Goal: Information Seeking & Learning: Find specific fact

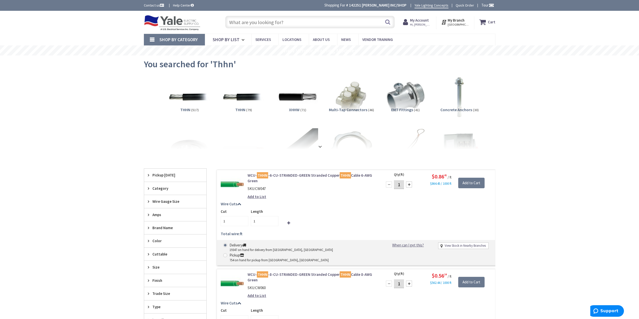
click at [263, 23] on input "text" at bounding box center [310, 22] width 170 height 13
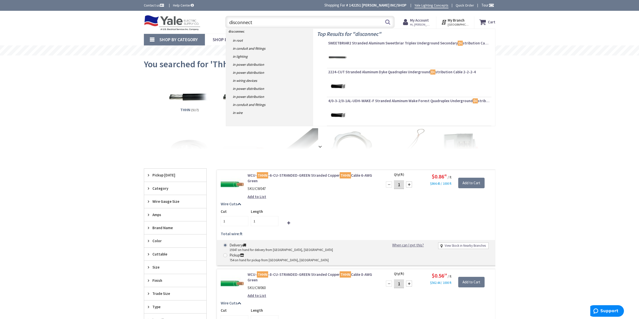
type input "disconnect"
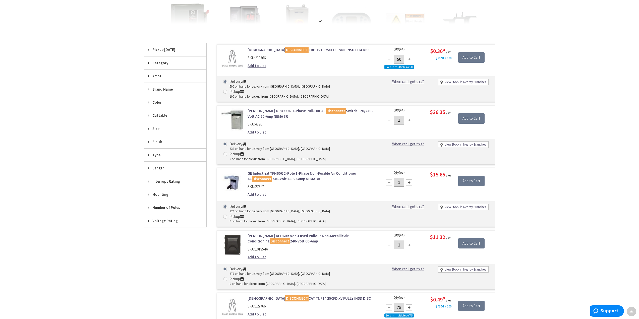
click at [150, 75] on icon at bounding box center [150, 76] width 4 height 4
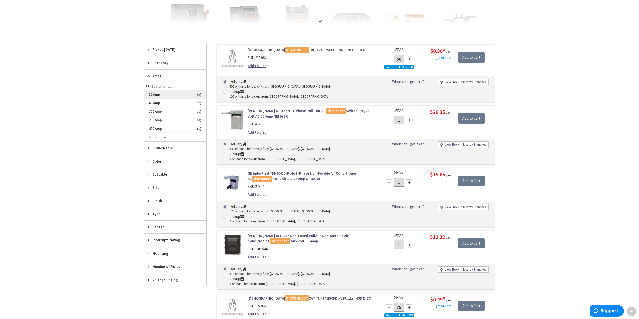
click at [156, 93] on span "30 Amp" at bounding box center [175, 94] width 62 height 9
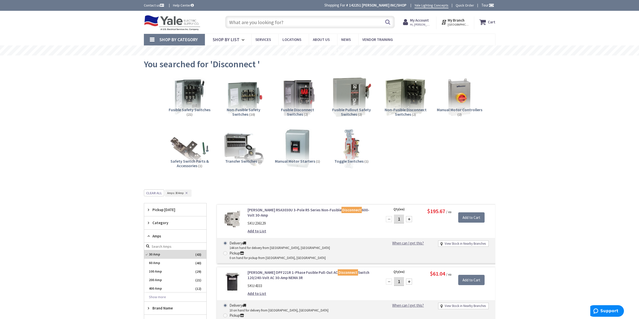
click at [256, 21] on input "text" at bounding box center [310, 22] width 170 height 13
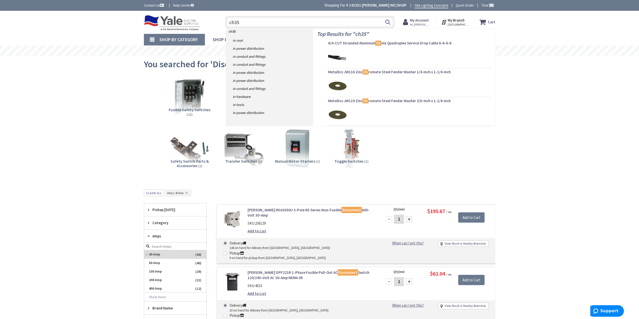
type input "ch350"
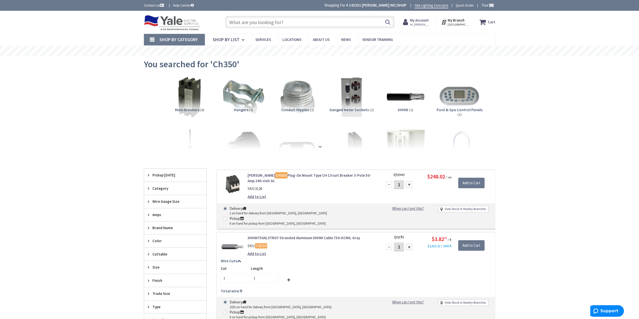
click at [259, 23] on input "text" at bounding box center [310, 22] width 170 height 13
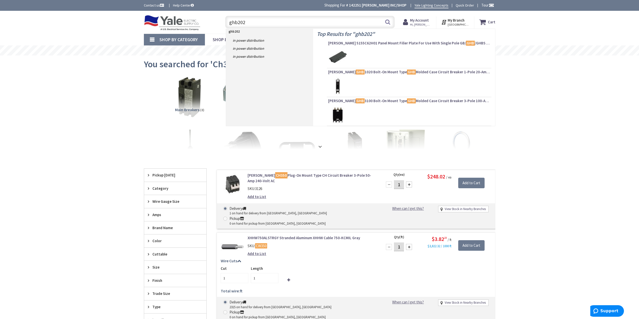
type input "ghb2020"
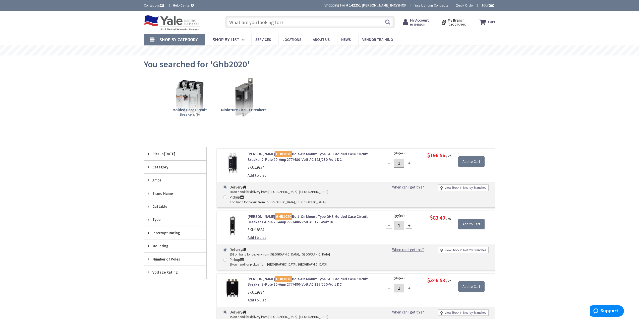
click at [260, 20] on input "text" at bounding box center [310, 22] width 170 height 13
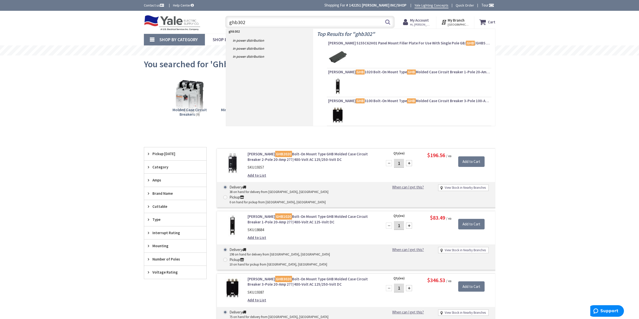
type input "ghb3020"
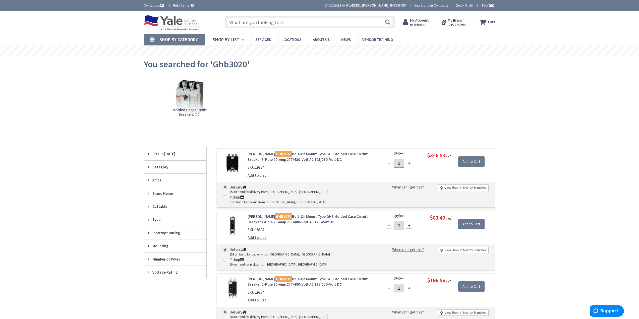
click at [256, 22] on input "text" at bounding box center [310, 22] width 170 height 13
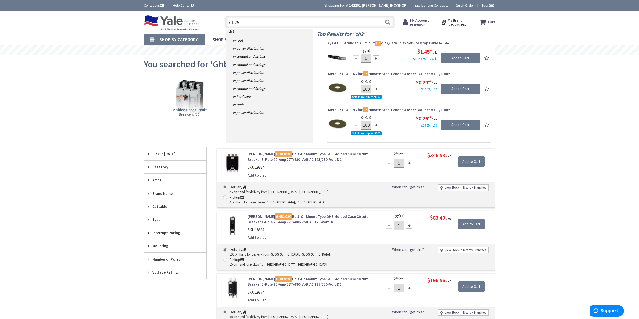
type input "ch250"
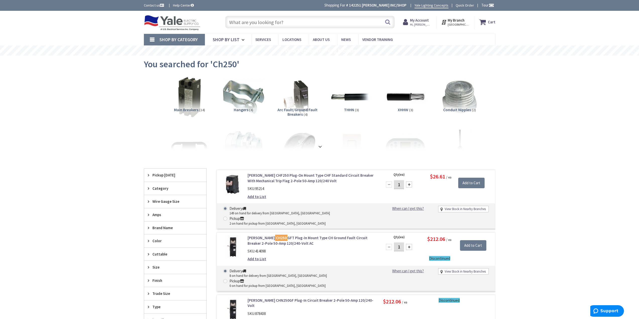
click at [255, 24] on input "text" at bounding box center [310, 22] width 170 height 13
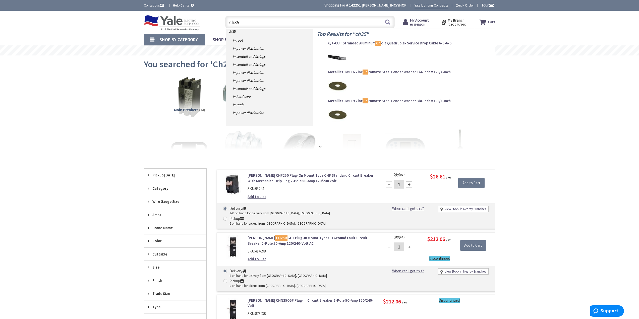
type input "ch350"
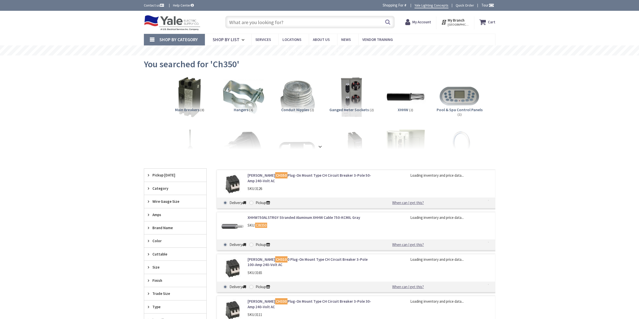
click at [251, 24] on input "text" at bounding box center [310, 22] width 170 height 13
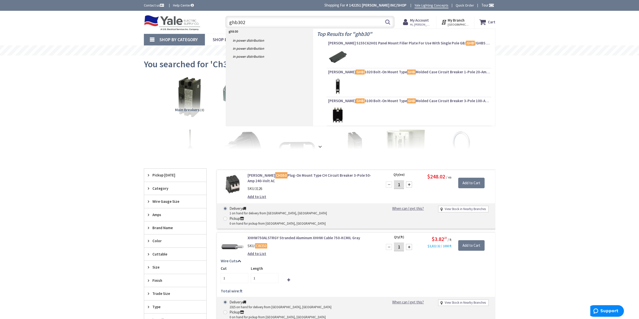
type input "ghb3020"
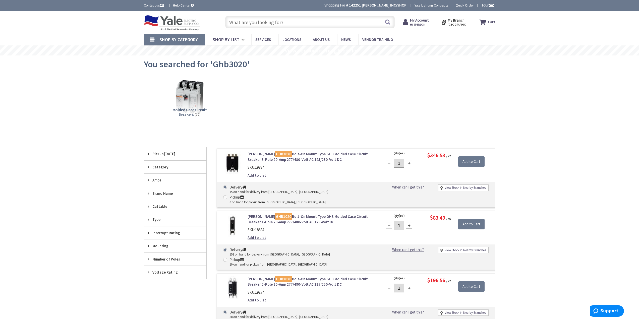
click at [251, 24] on input "text" at bounding box center [310, 22] width 170 height 13
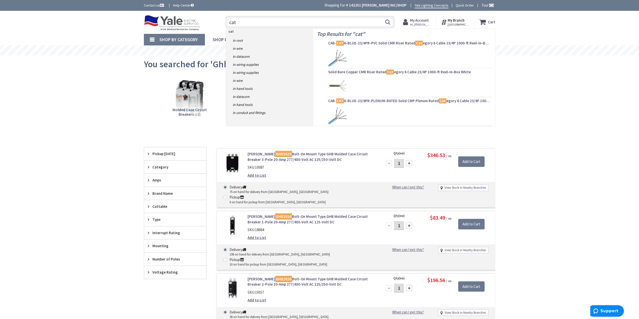
type input "cat6"
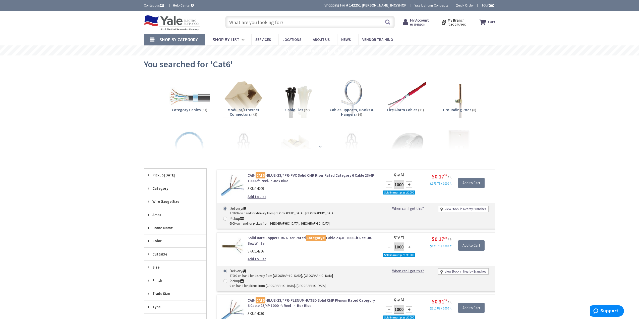
scroll to position [25, 0]
